Goal: Task Accomplishment & Management: Use online tool/utility

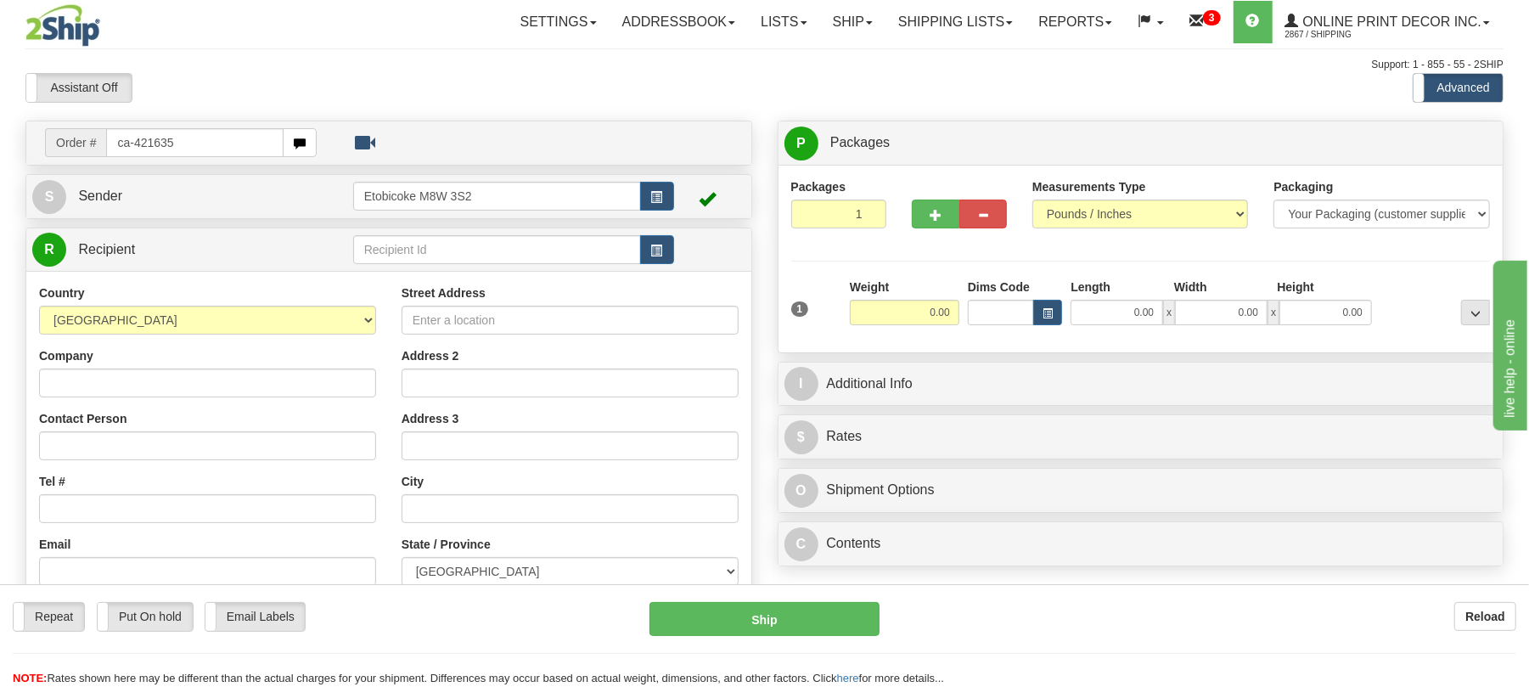
type input "ca-421635"
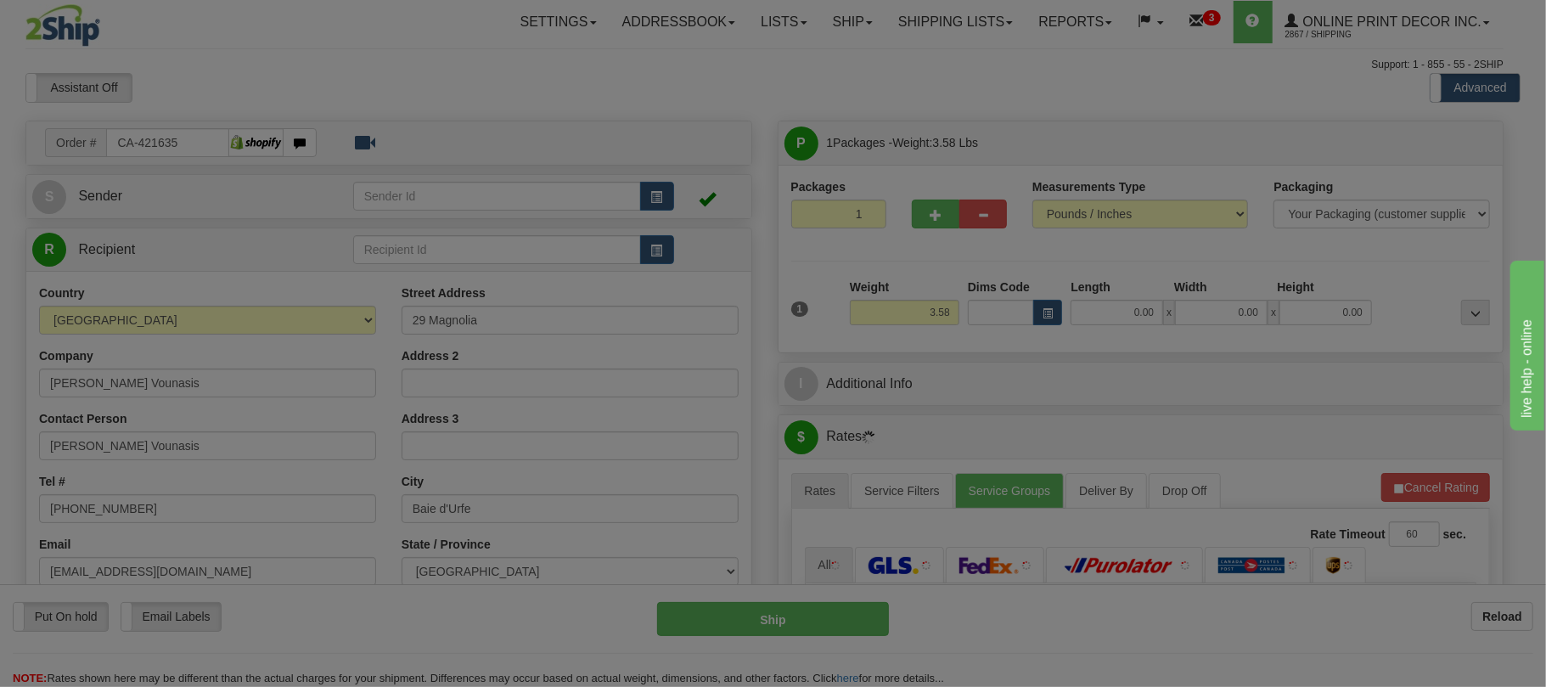
type input "BAIE-D'URFE"
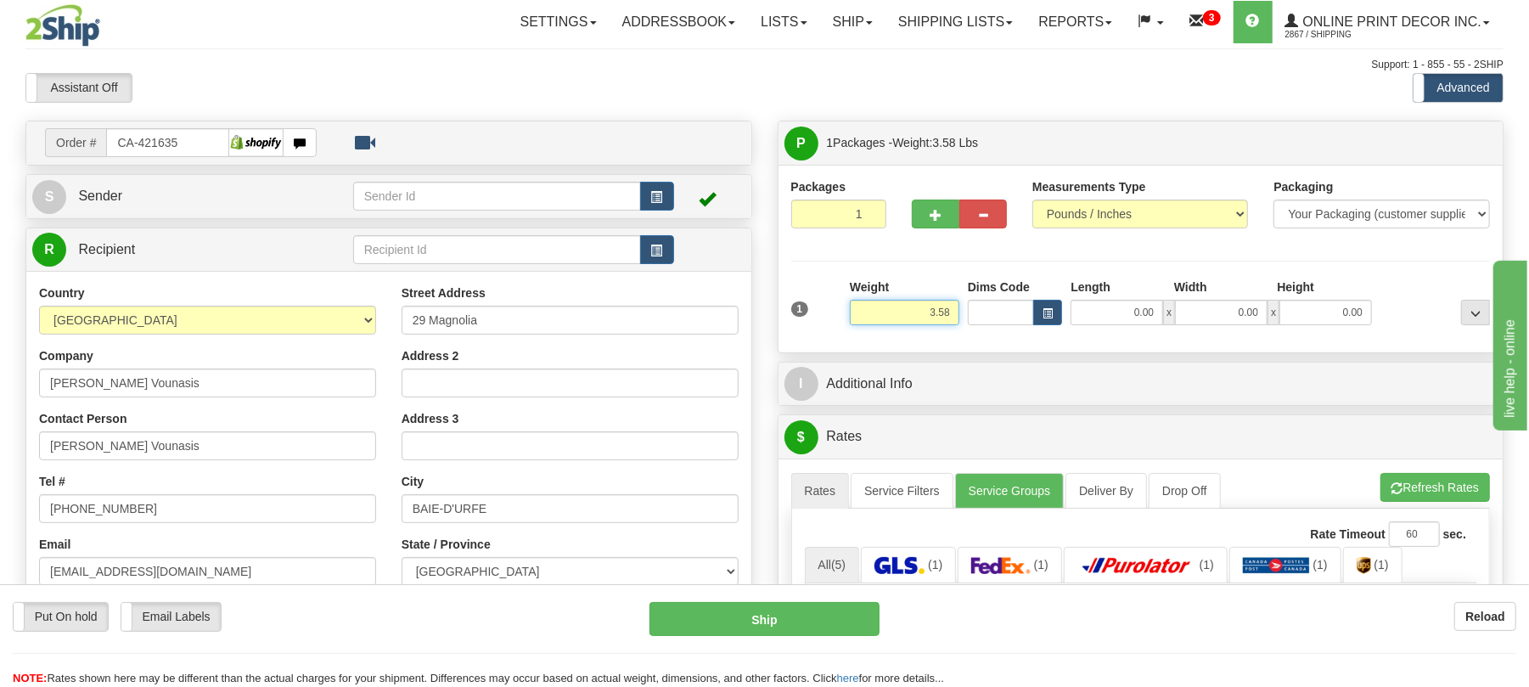
click at [925, 314] on input "3.58" at bounding box center [904, 312] width 109 height 25
click at [928, 314] on input "3.58" at bounding box center [904, 312] width 109 height 25
click at [931, 314] on input "3.58" at bounding box center [904, 312] width 109 height 25
click at [1051, 310] on span "button" at bounding box center [1047, 313] width 10 height 9
type input "5.00"
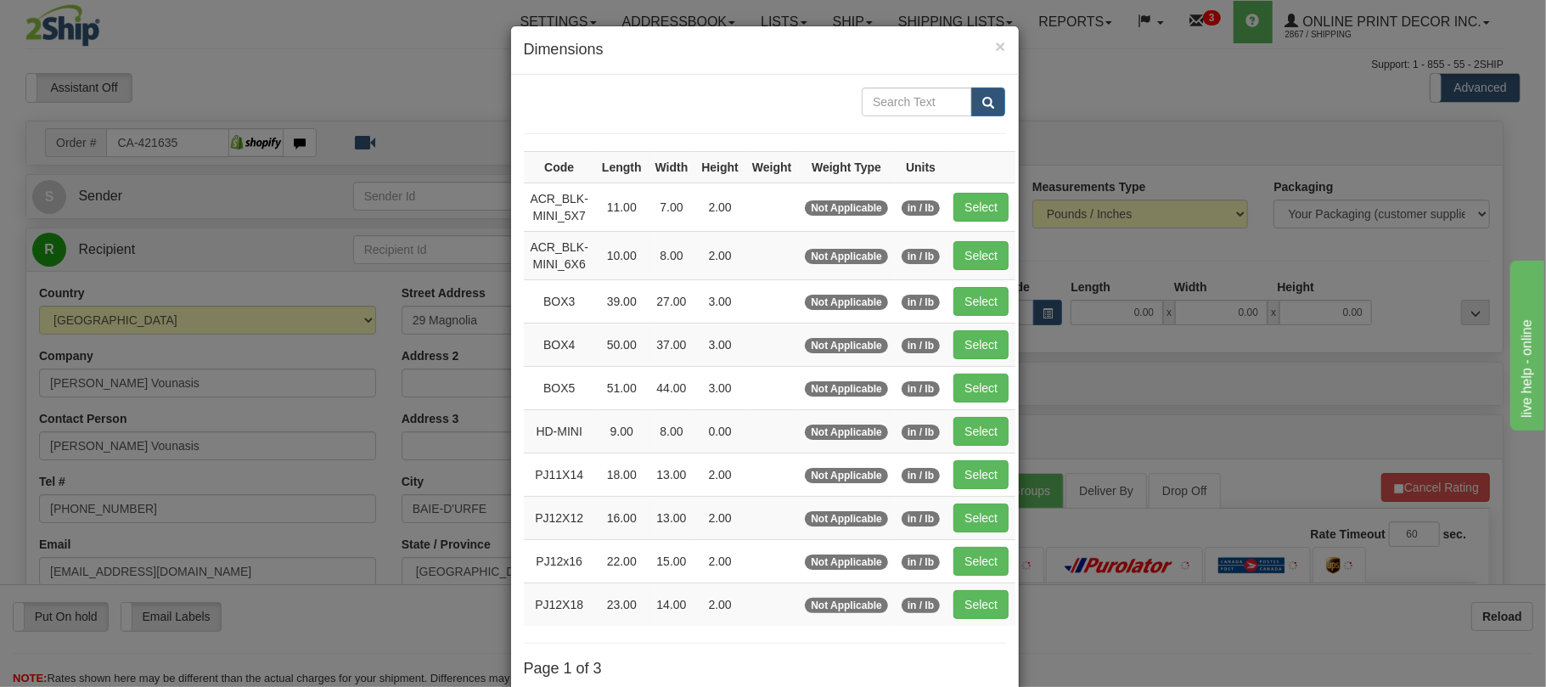
scroll to position [171, 0]
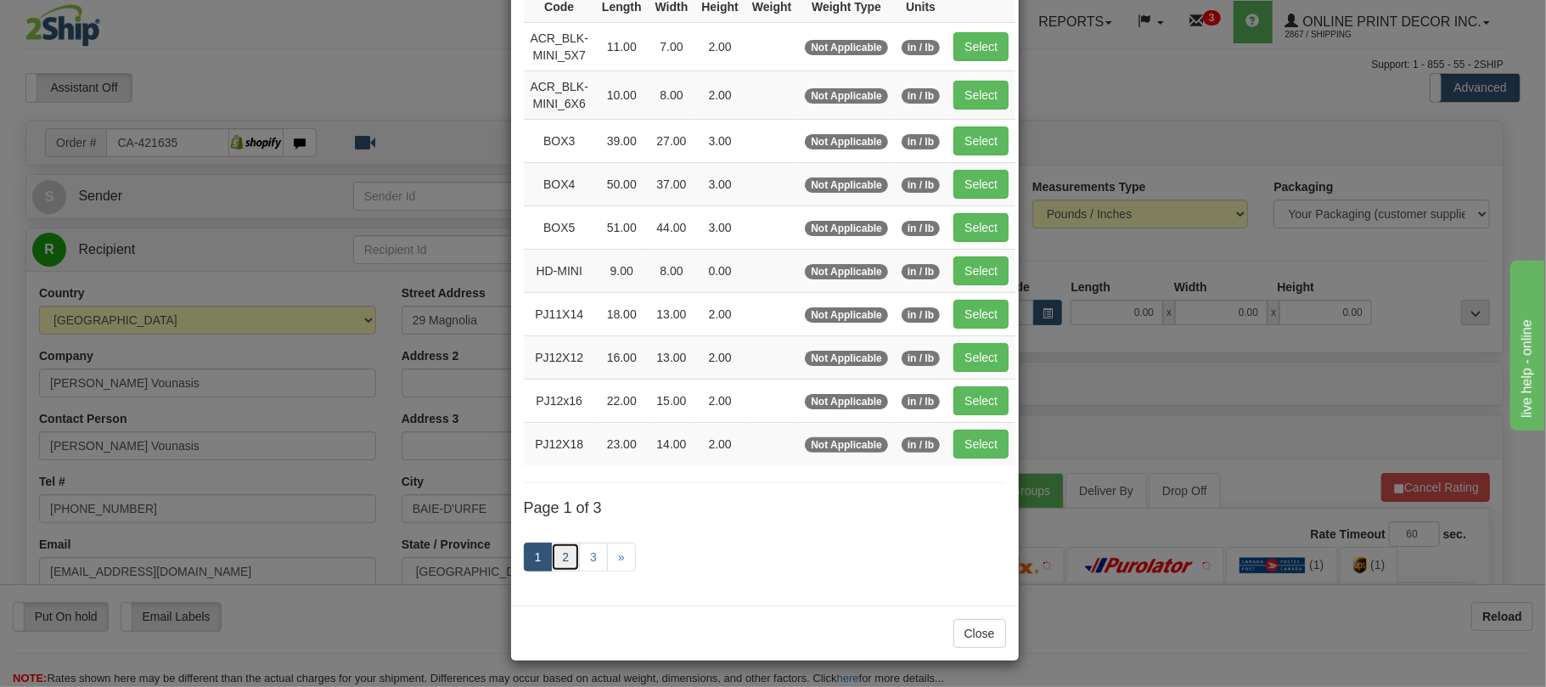
click at [557, 550] on link "2" at bounding box center [565, 556] width 29 height 29
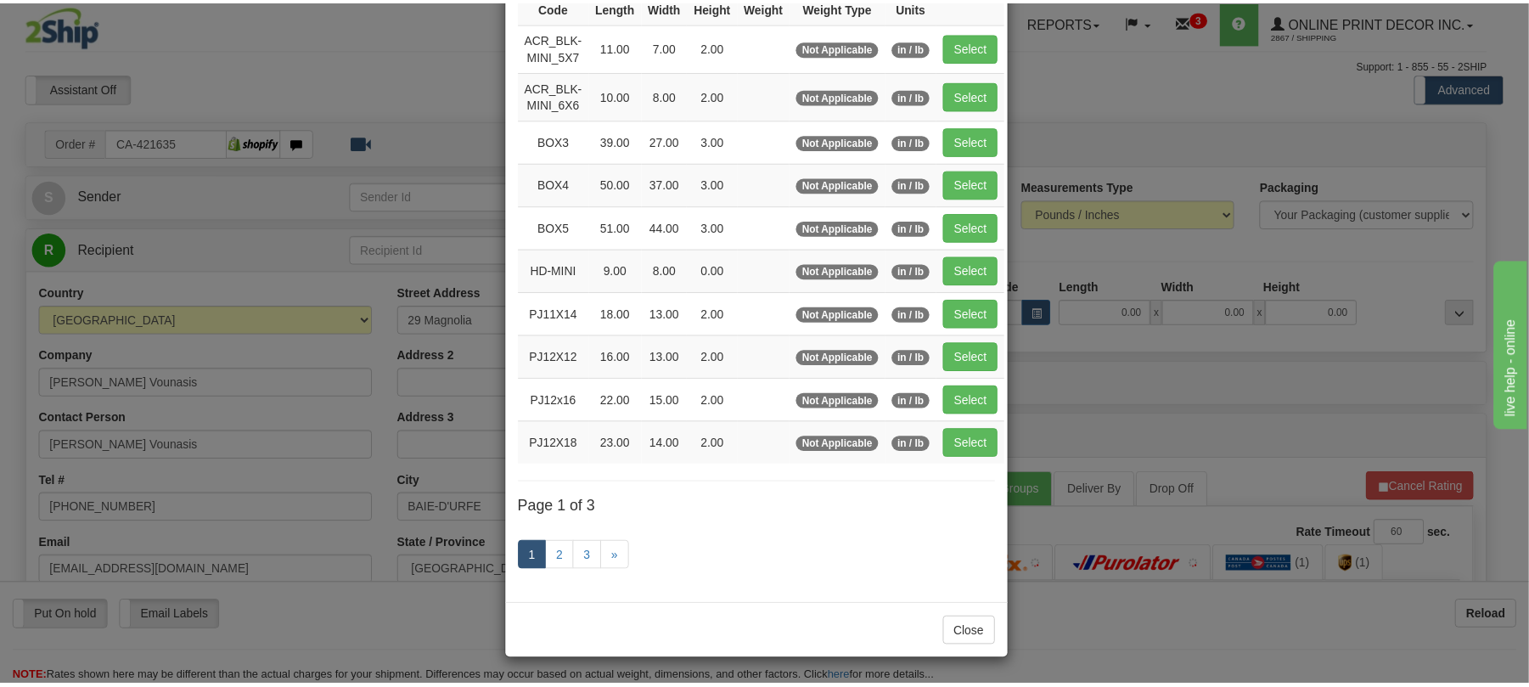
scroll to position [161, 0]
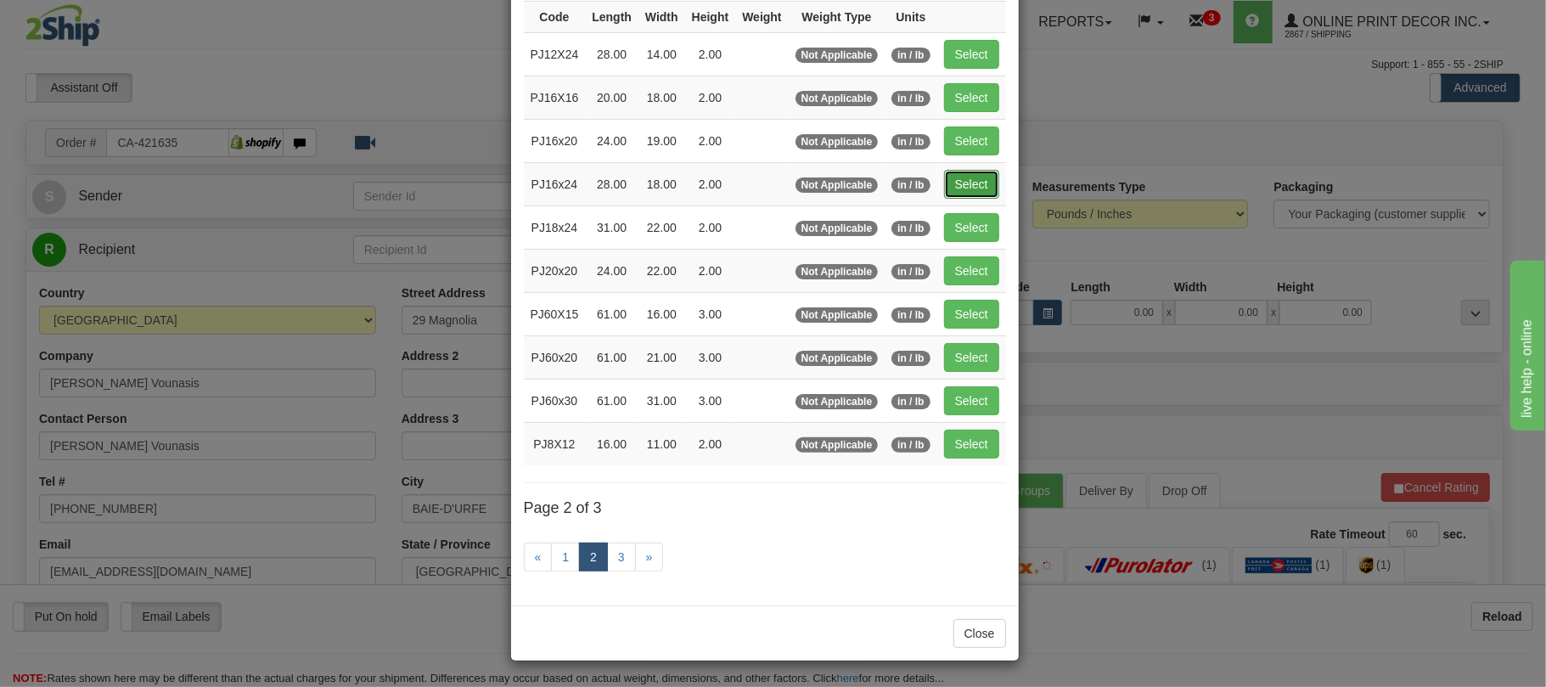
click at [969, 178] on button "Select" at bounding box center [971, 184] width 55 height 29
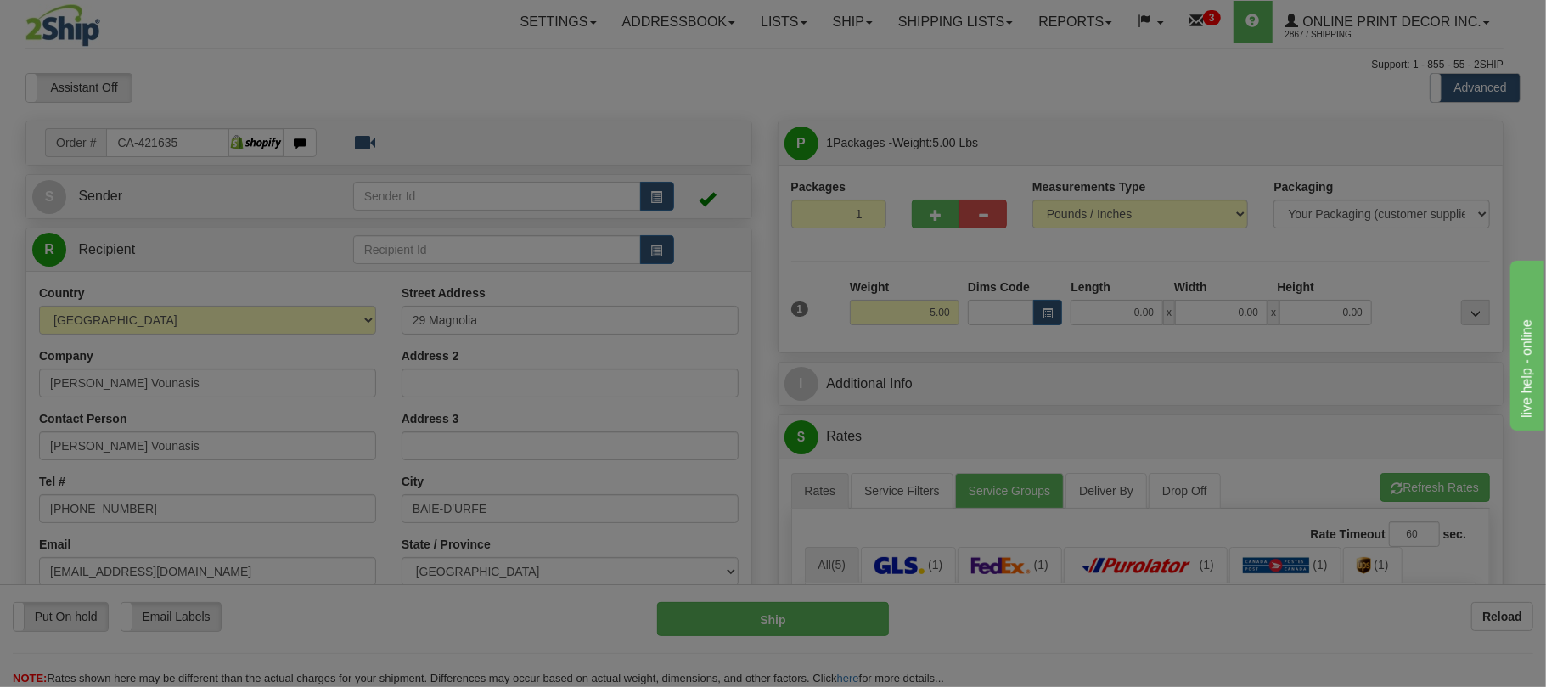
type input "PJ16x24"
type input "28.00"
type input "18.00"
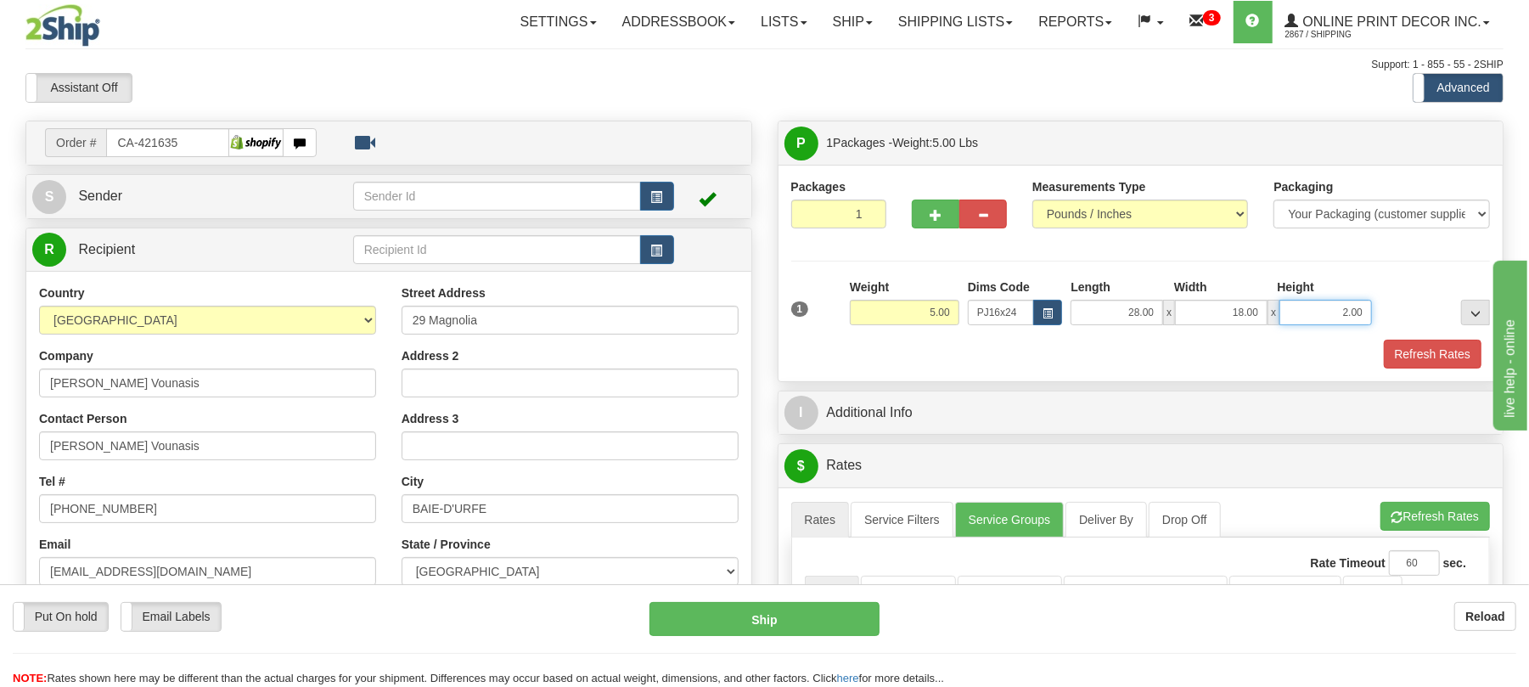
click at [1356, 309] on input "2.00" at bounding box center [1325, 312] width 93 height 25
click at [1358, 309] on input "2.00" at bounding box center [1325, 312] width 93 height 25
type input "4.00"
click at [1438, 513] on button "Refresh Rates" at bounding box center [1434, 516] width 109 height 29
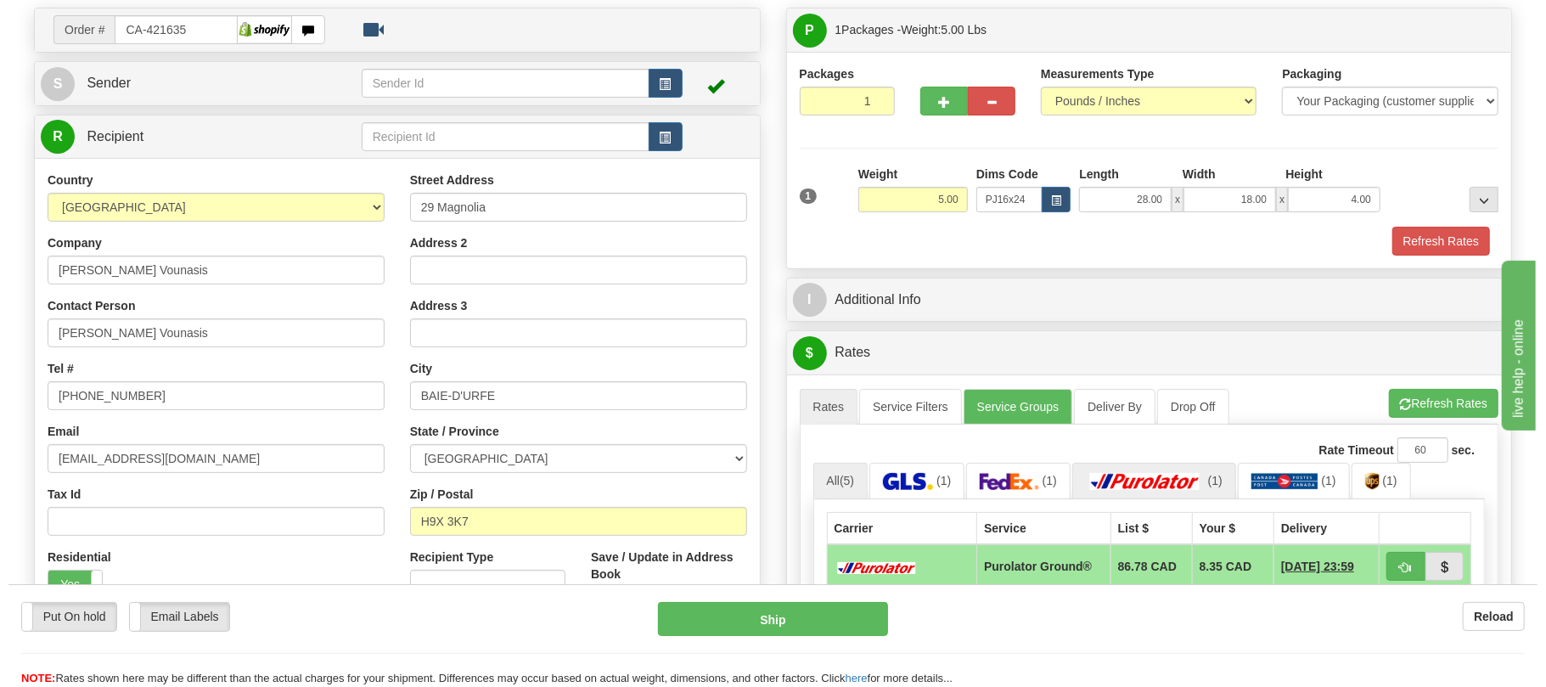
scroll to position [226, 0]
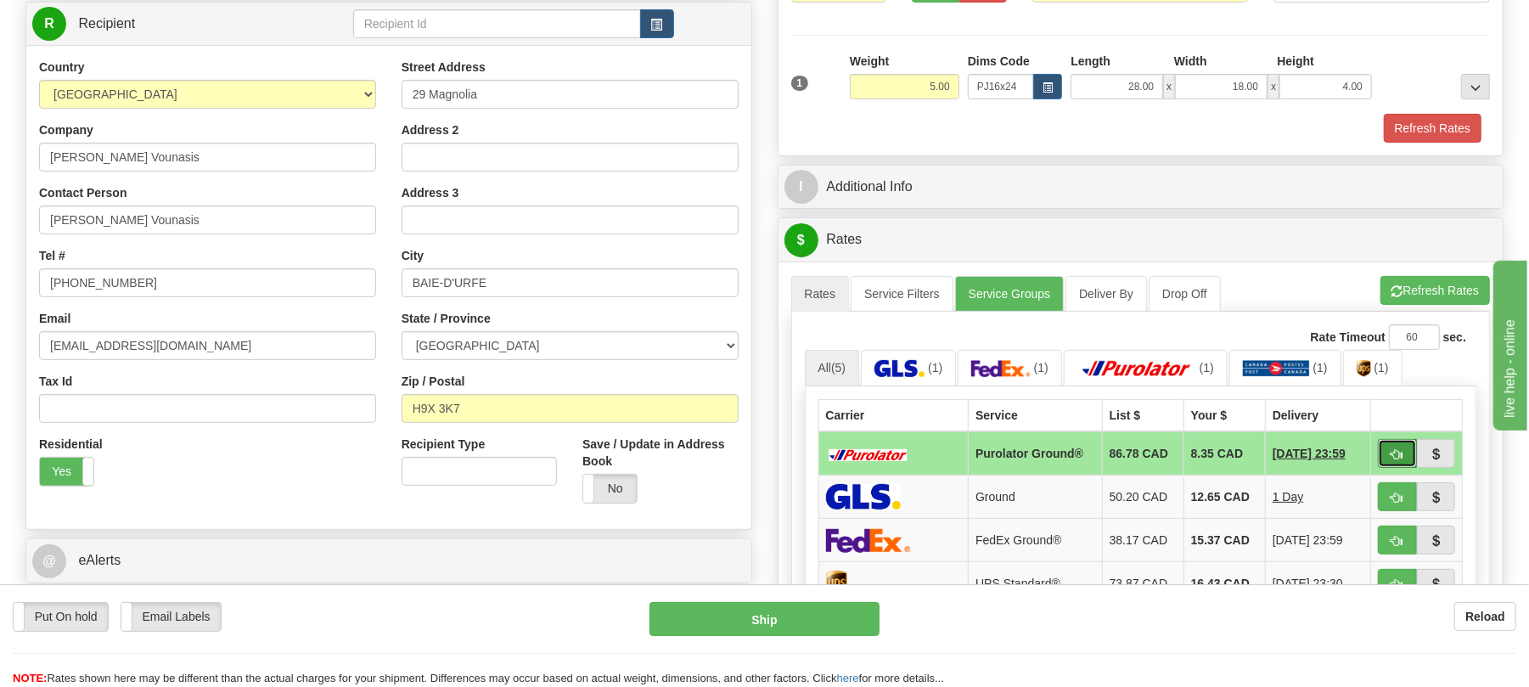
click at [1399, 460] on span "button" at bounding box center [1397, 454] width 12 height 11
type input "260"
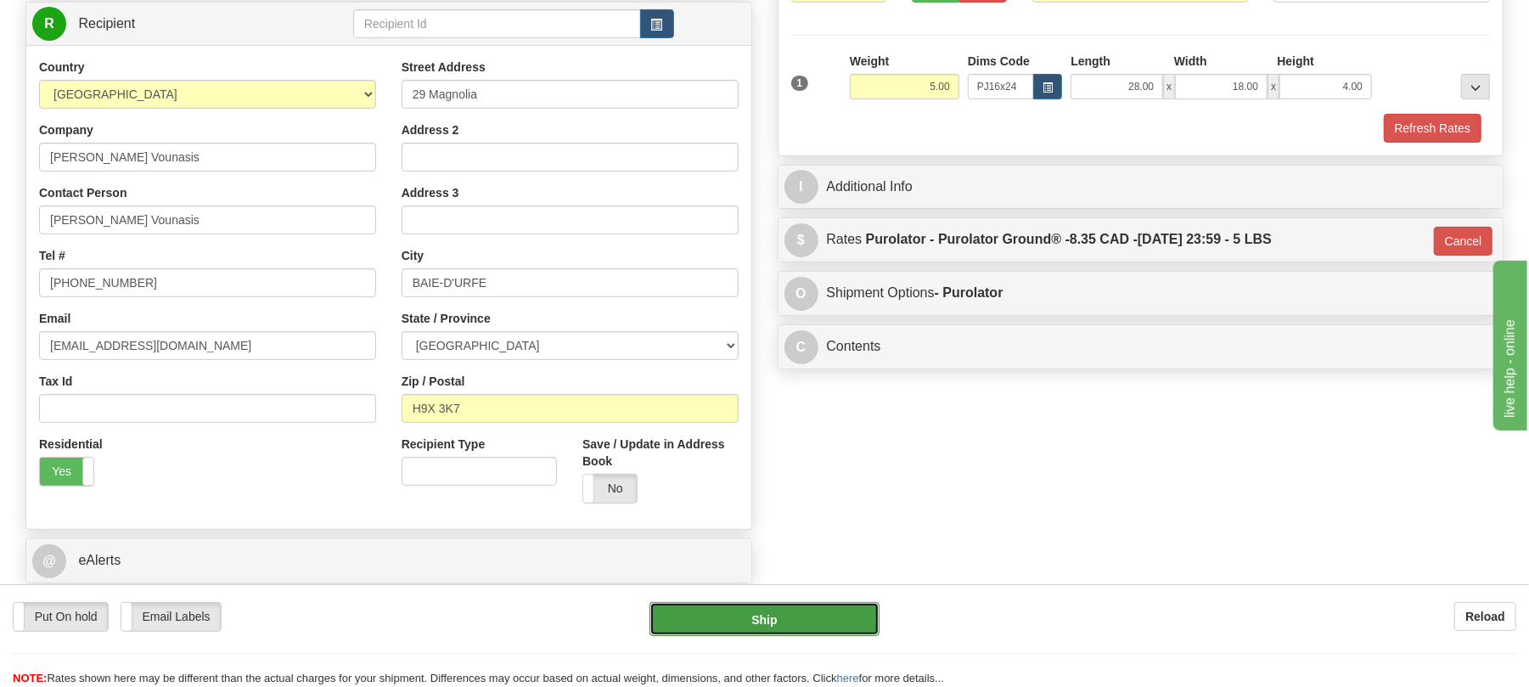
click at [764, 623] on button "Ship" at bounding box center [763, 619] width 229 height 34
